Goal: Transaction & Acquisition: Complete application form

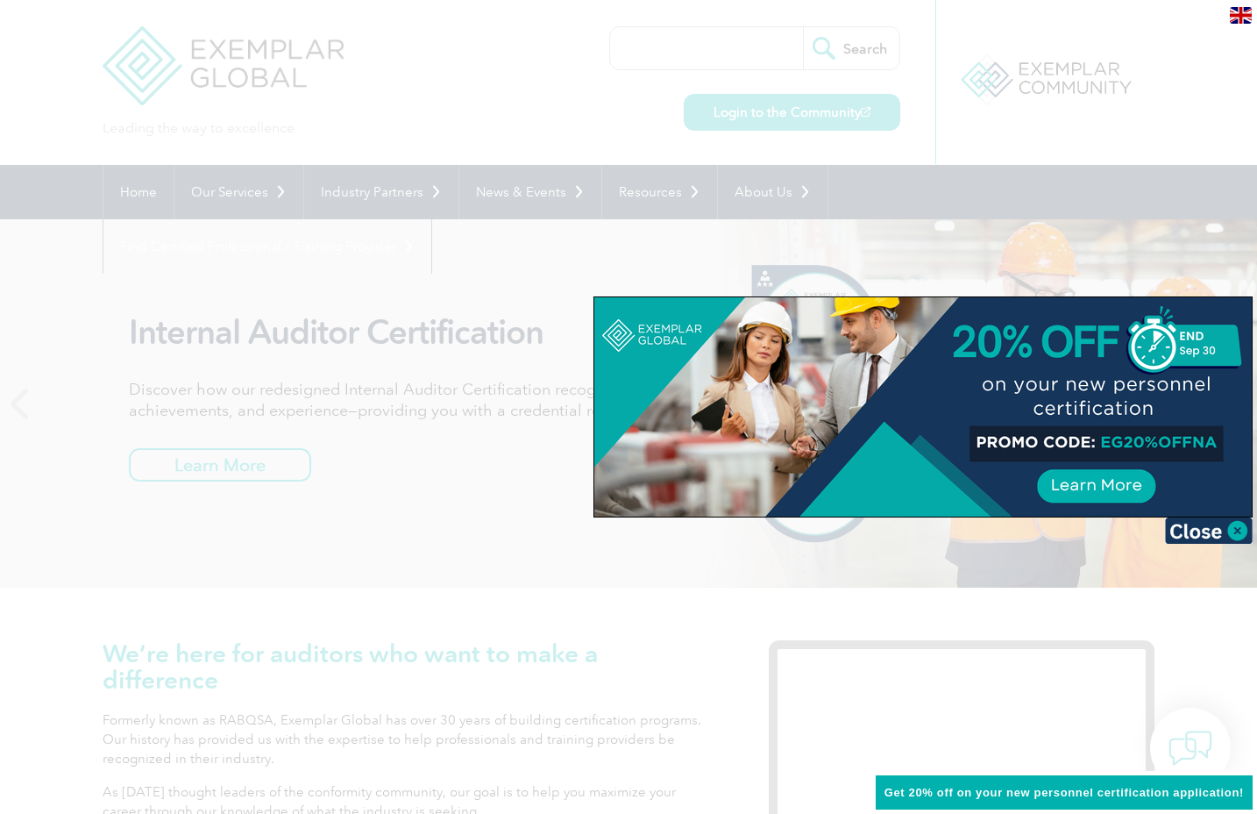
click at [1088, 89] on div at bounding box center [628, 407] width 1257 height 814
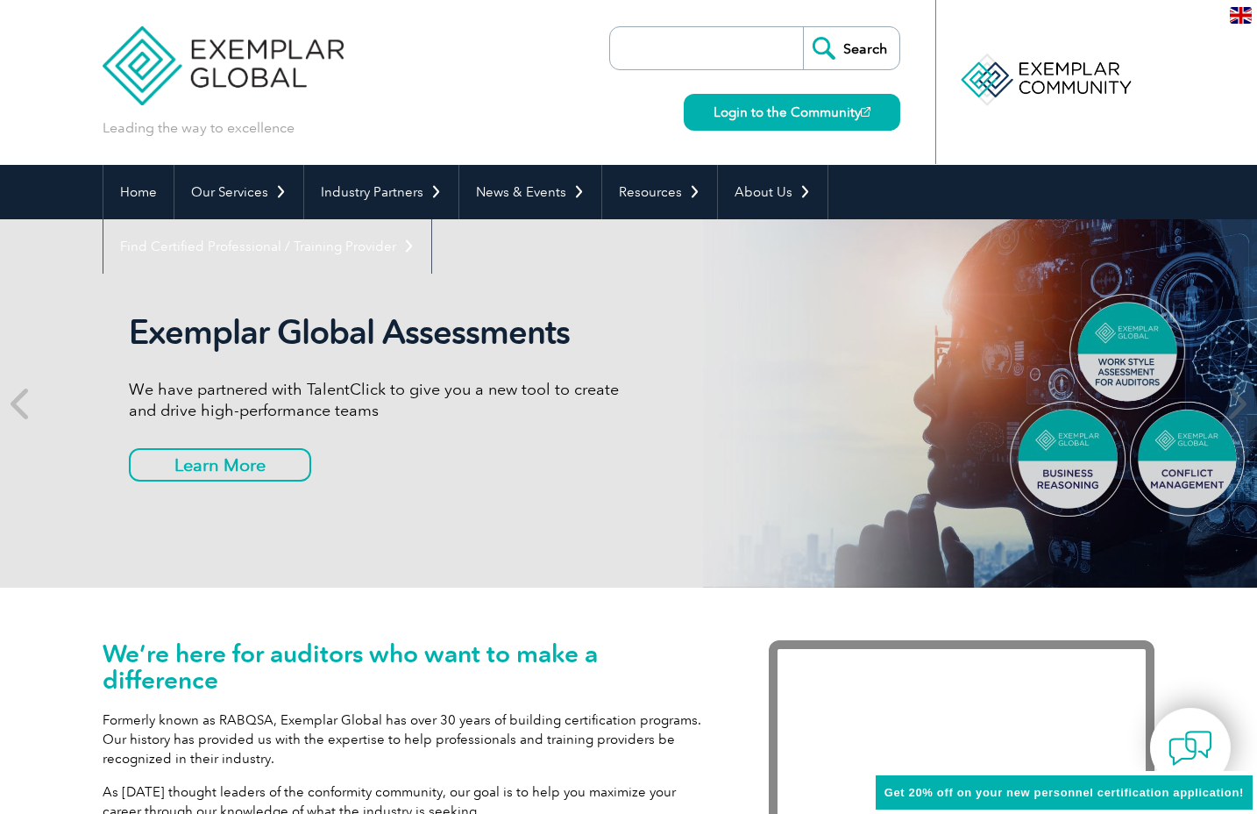
click at [1085, 78] on div at bounding box center [1045, 80] width 174 height 96
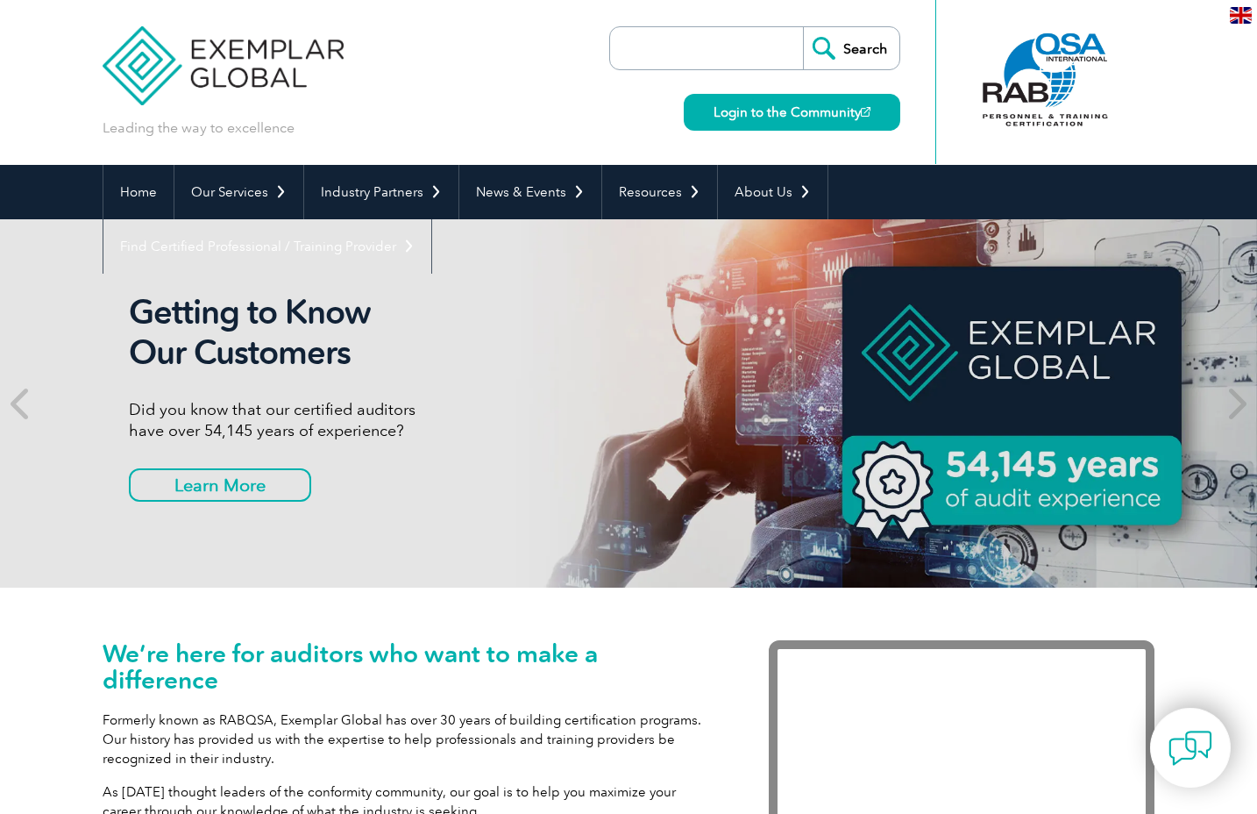
click at [1229, 198] on div "Home Our Services Getting Certified Individual Certifications Engineers & Techn…" at bounding box center [628, 192] width 1257 height 54
drag, startPoint x: 1221, startPoint y: 199, endPoint x: 1166, endPoint y: 215, distance: 57.4
click at [1166, 215] on div "Home Our Services Getting Certified Individual Certifications Engineers & Techn…" at bounding box center [628, 192] width 1257 height 54
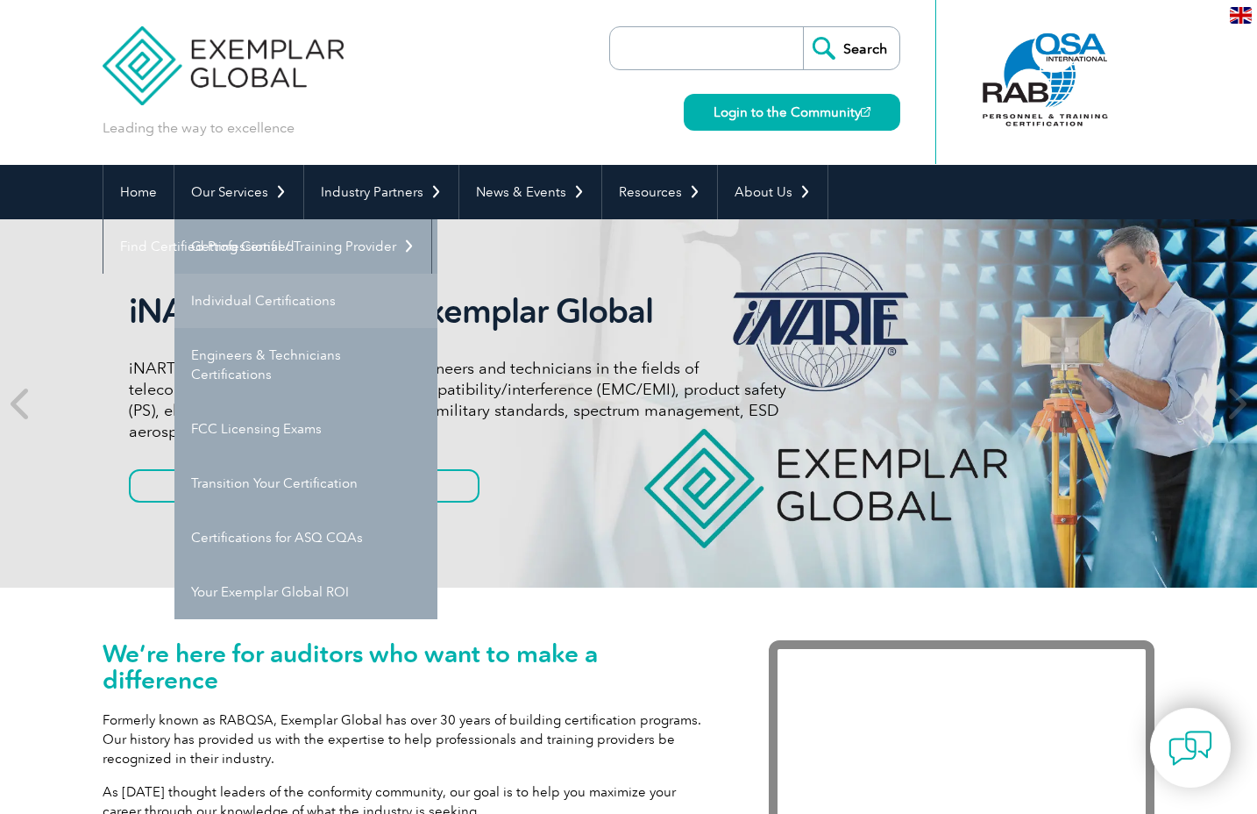
click at [242, 308] on link "Individual Certifications" at bounding box center [305, 301] width 263 height 54
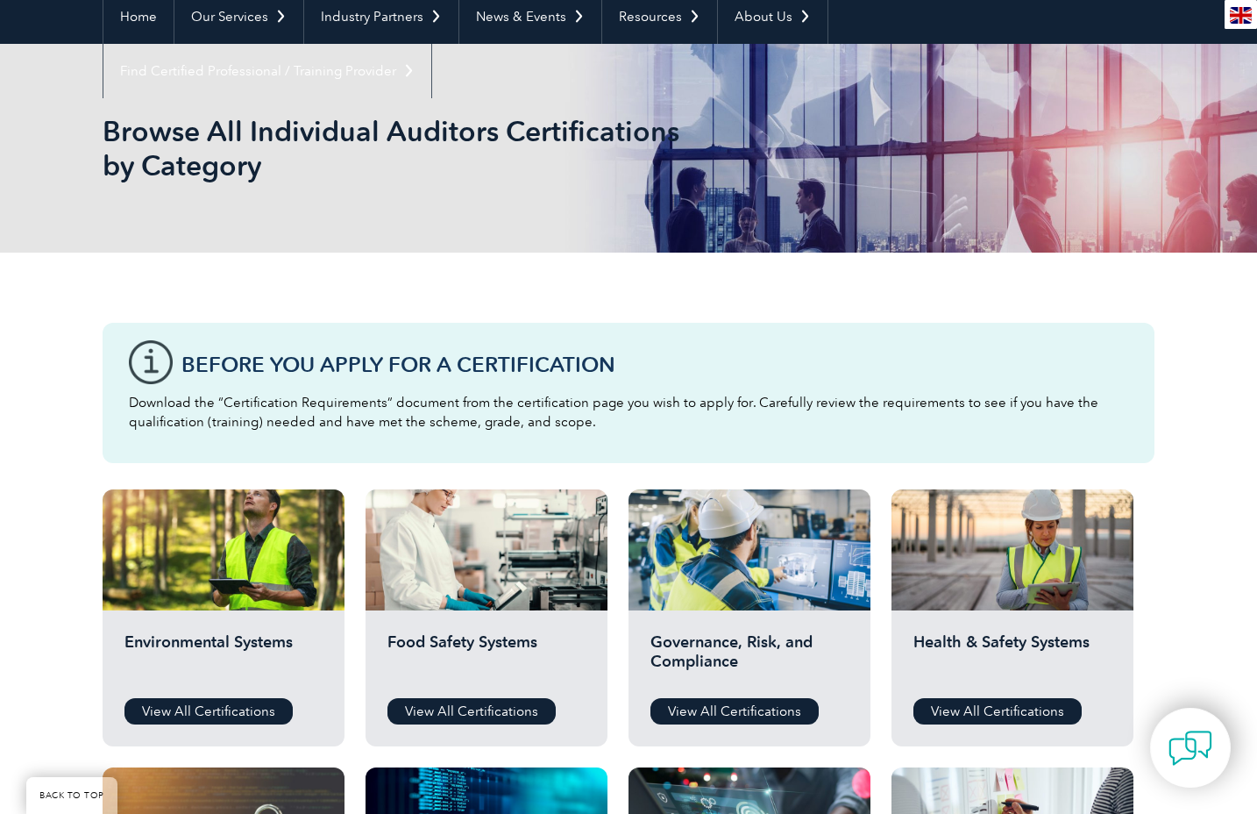
scroll to position [263, 0]
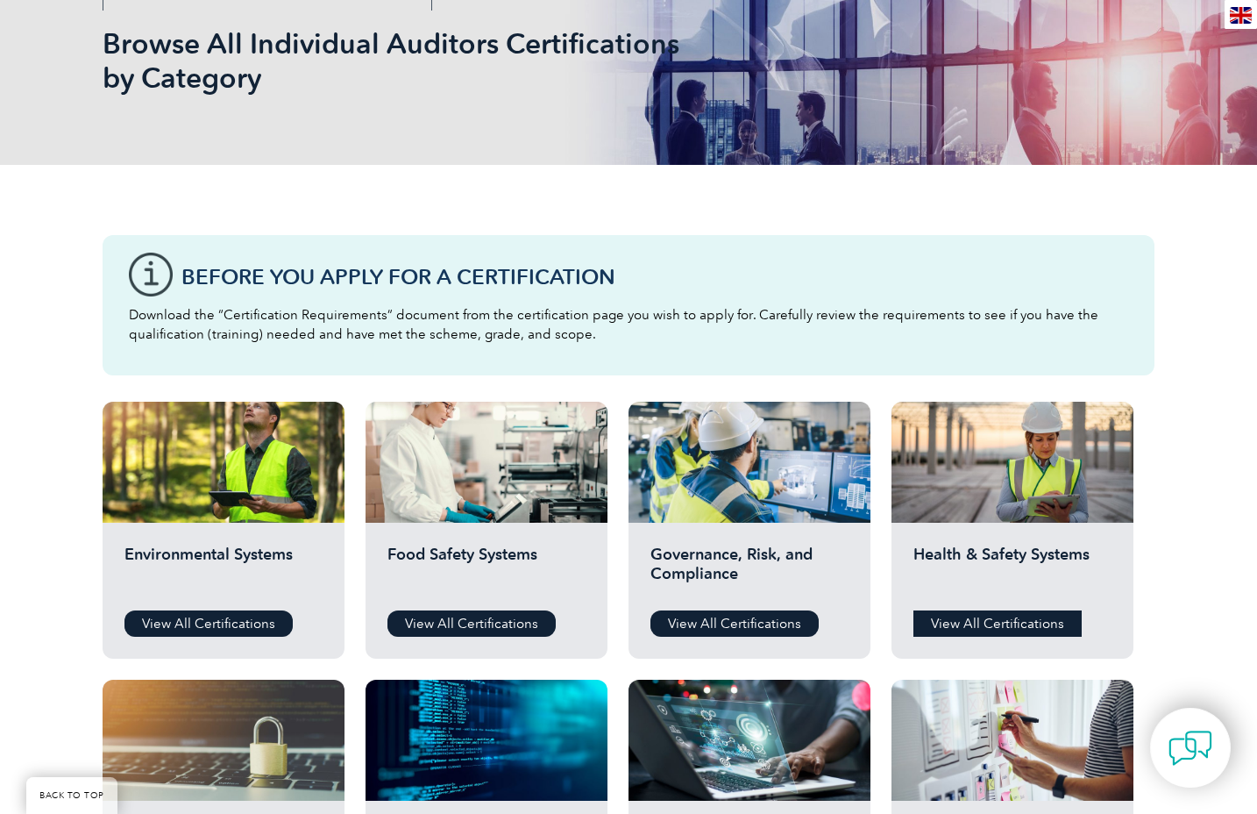
click at [996, 626] on link "View All Certifications" at bounding box center [997, 623] width 168 height 26
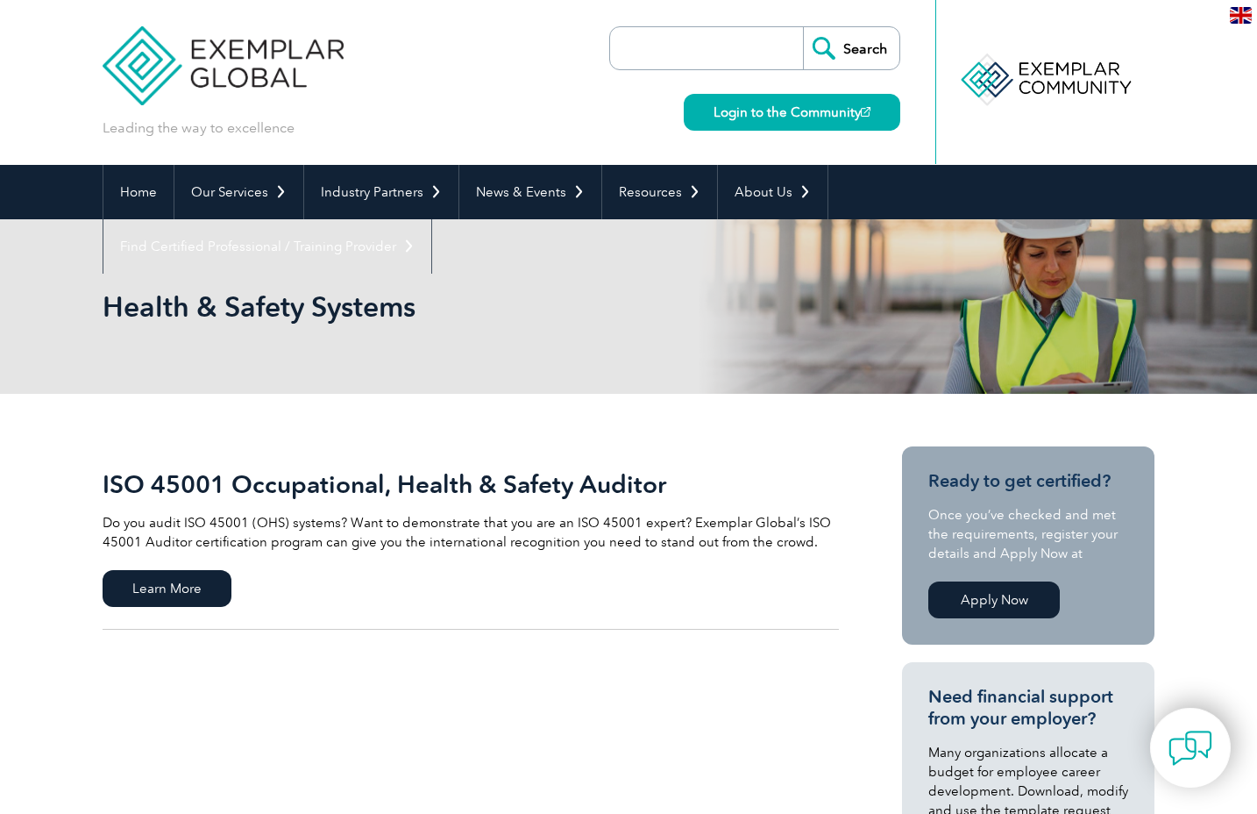
click at [999, 599] on link "Apply Now" at bounding box center [993, 599] width 131 height 37
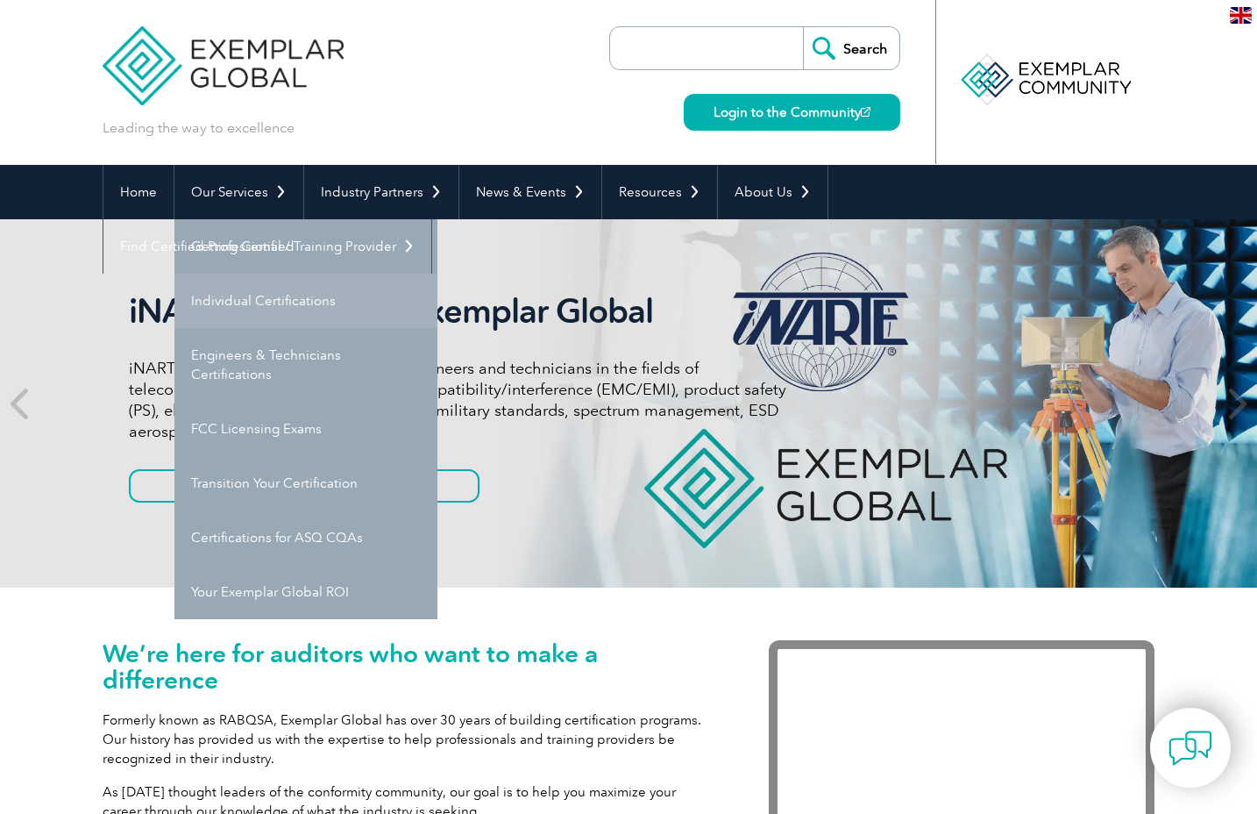
click at [272, 306] on link "Individual Certifications" at bounding box center [305, 301] width 263 height 54
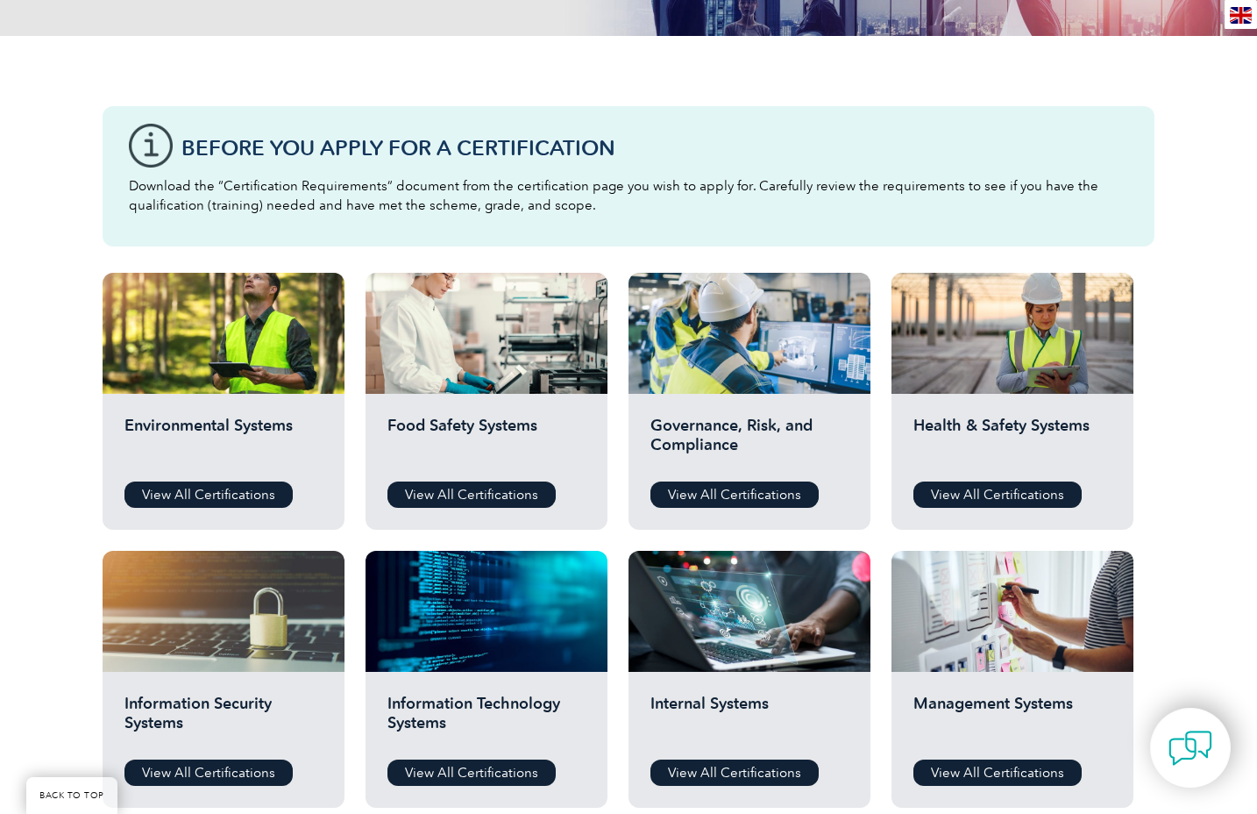
scroll to position [438, 0]
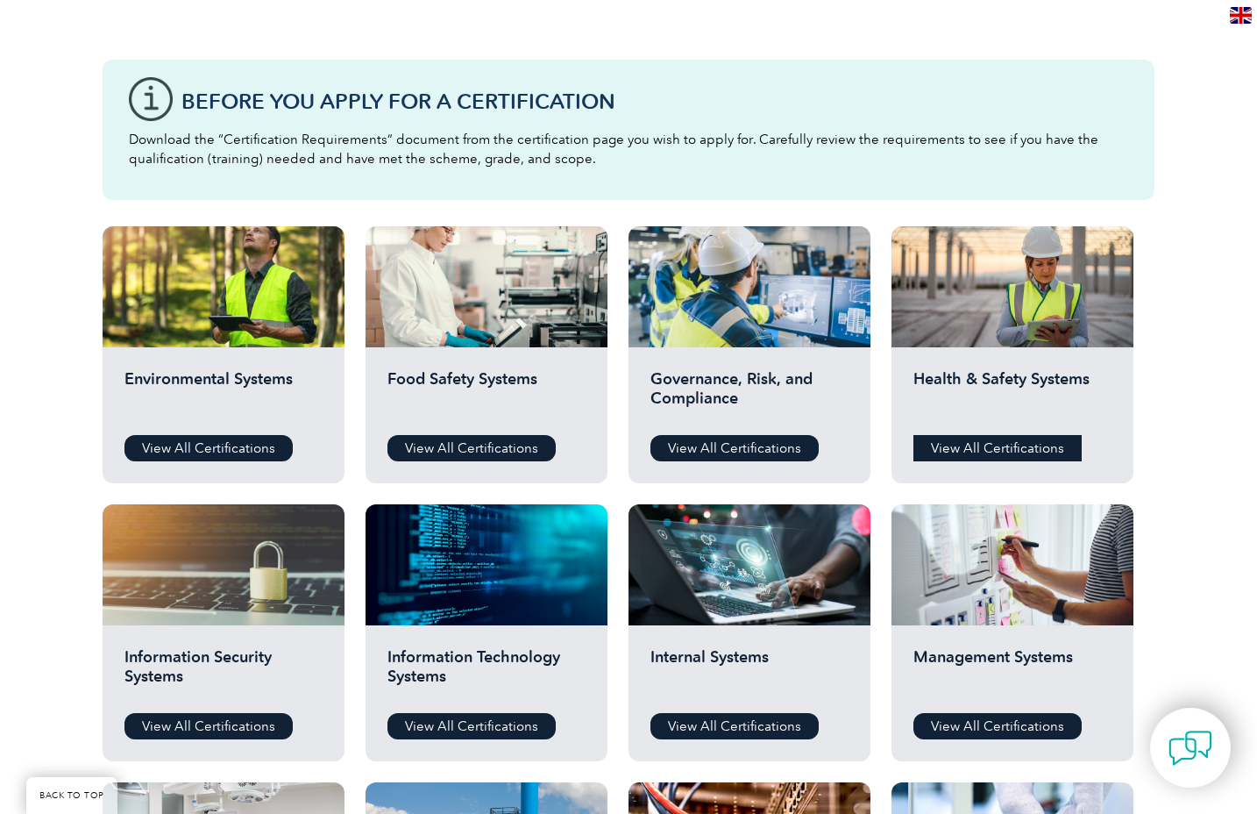
click at [1013, 447] on link "View All Certifications" at bounding box center [997, 448] width 168 height 26
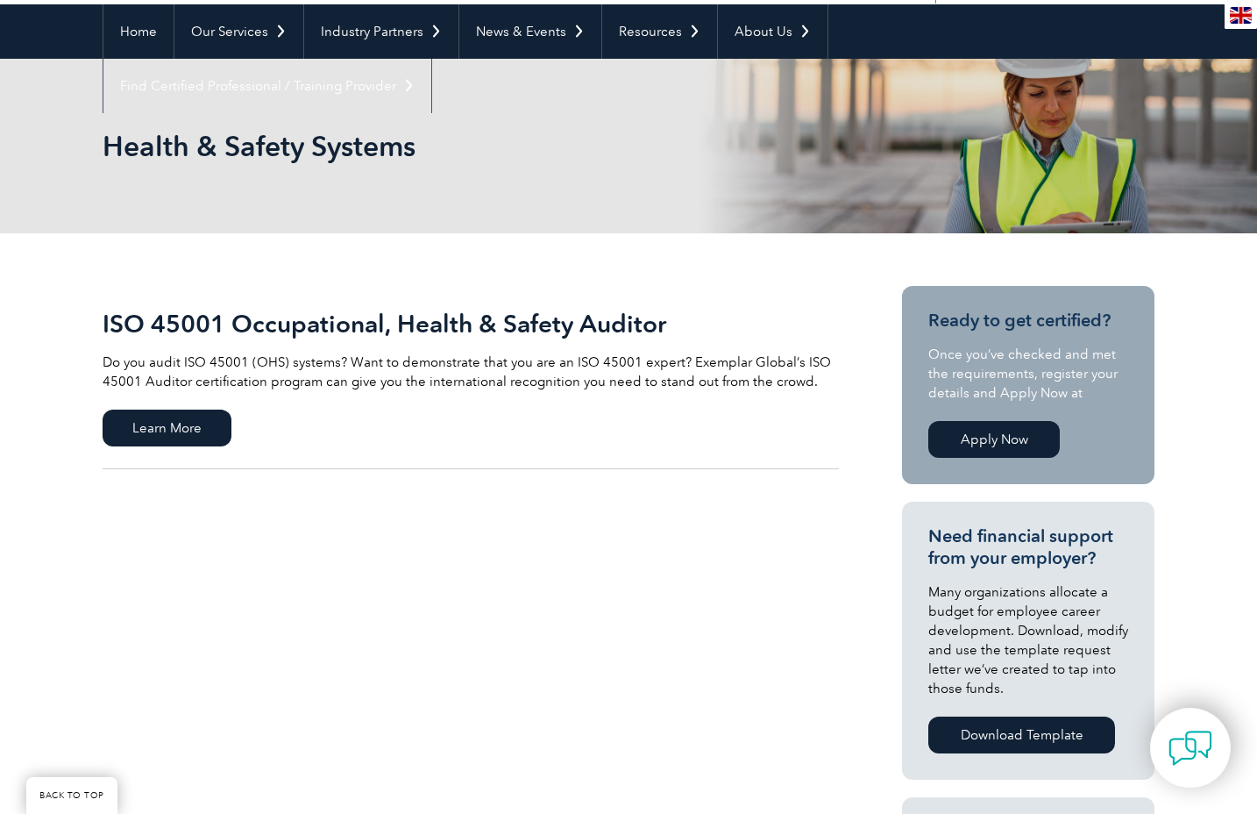
scroll to position [175, 0]
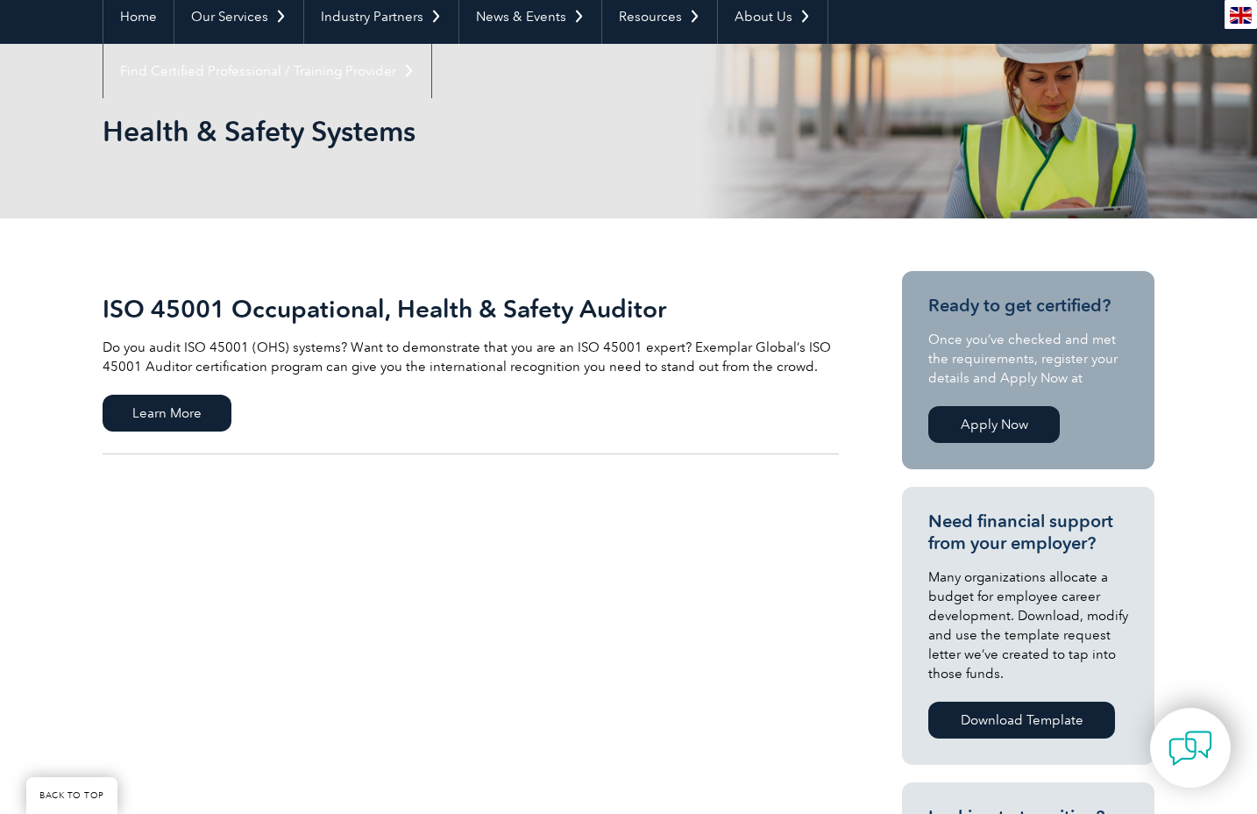
click at [971, 428] on link "Apply Now" at bounding box center [993, 424] width 131 height 37
